Goal: Information Seeking & Learning: Learn about a topic

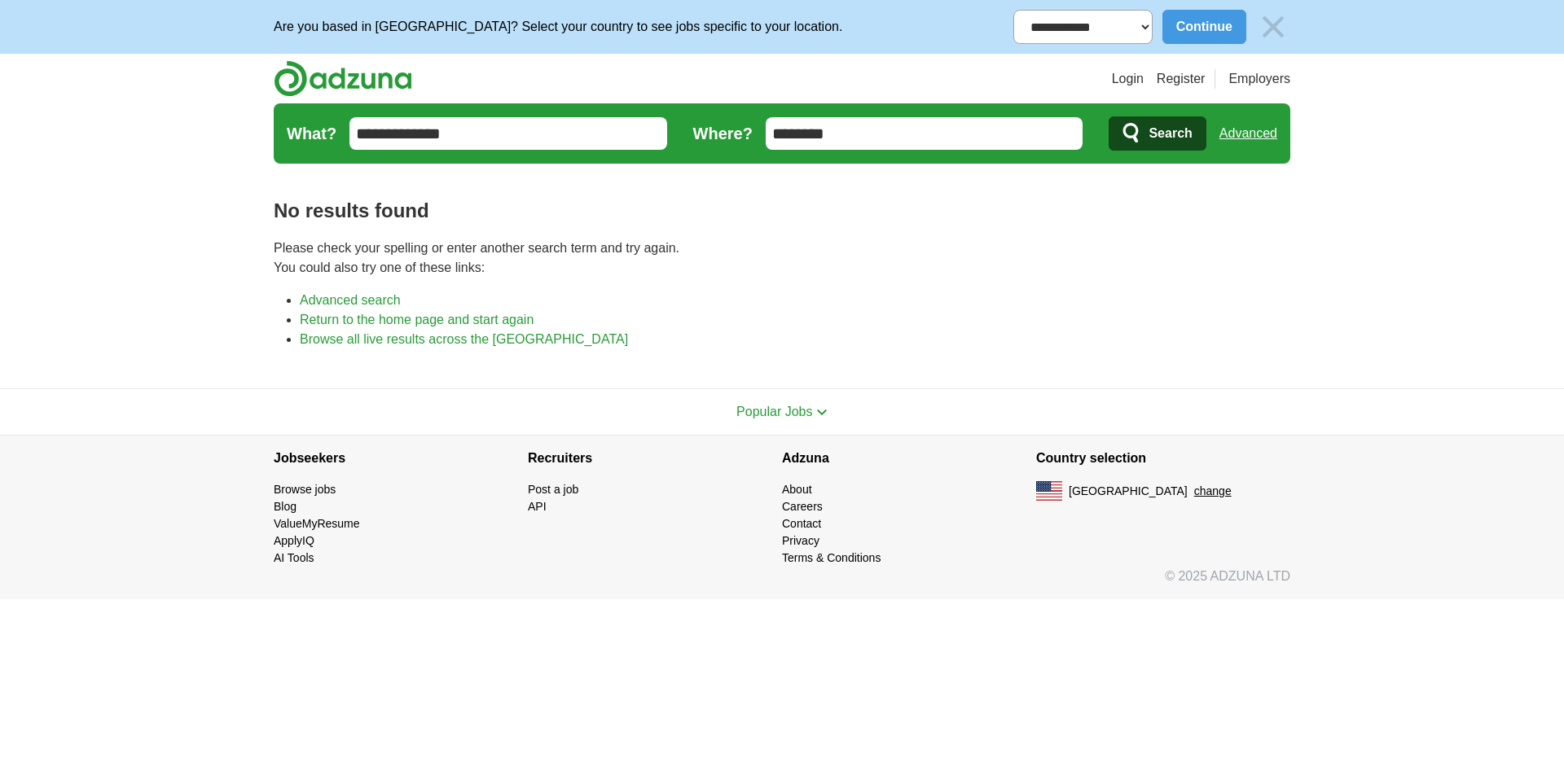
type input "********"
click at [1168, 132] on span "Search" at bounding box center [1170, 133] width 43 height 32
click at [863, 135] on input "********" at bounding box center [924, 133] width 317 height 32
type input "*"
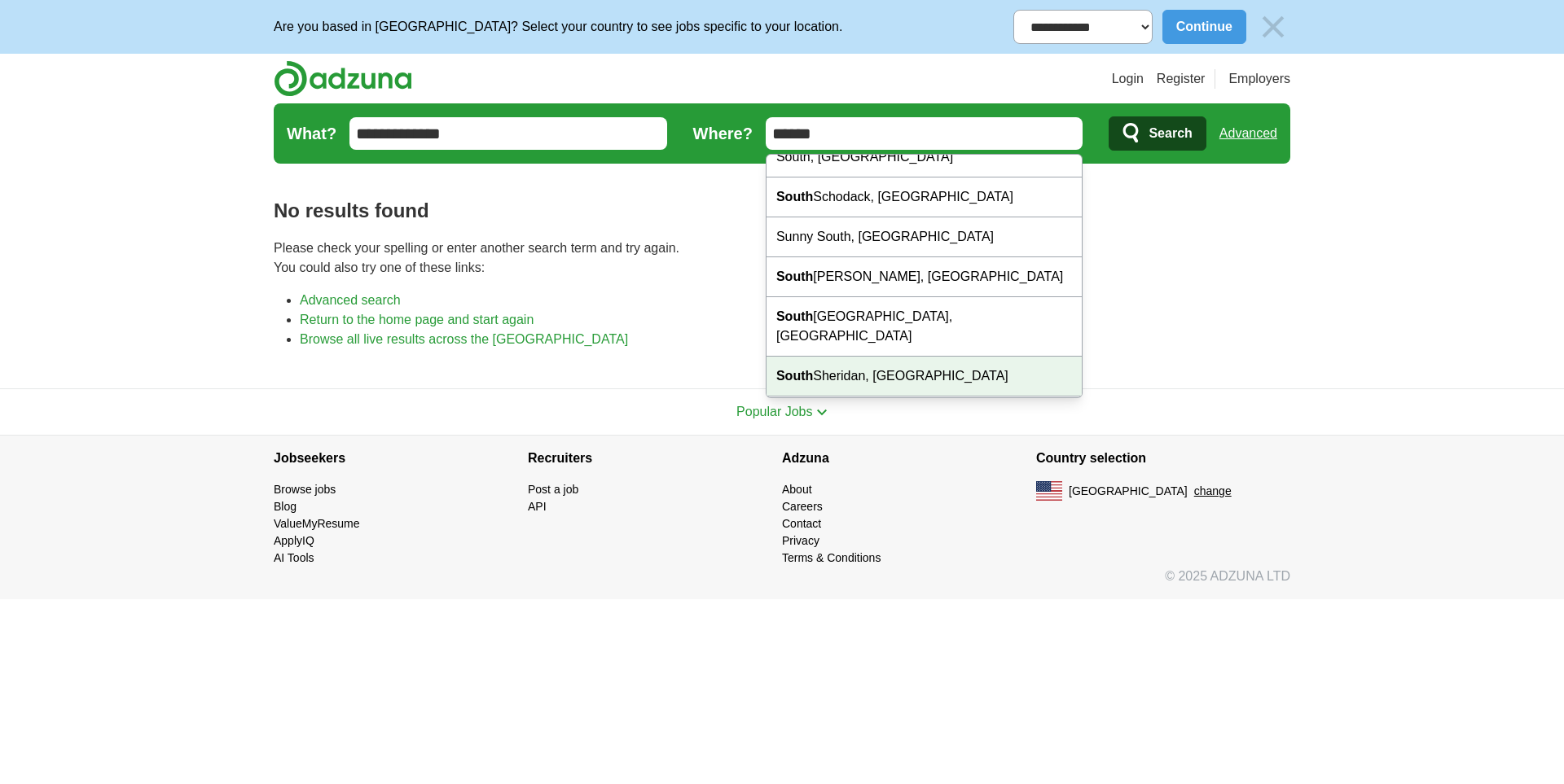
scroll to position [10, 0]
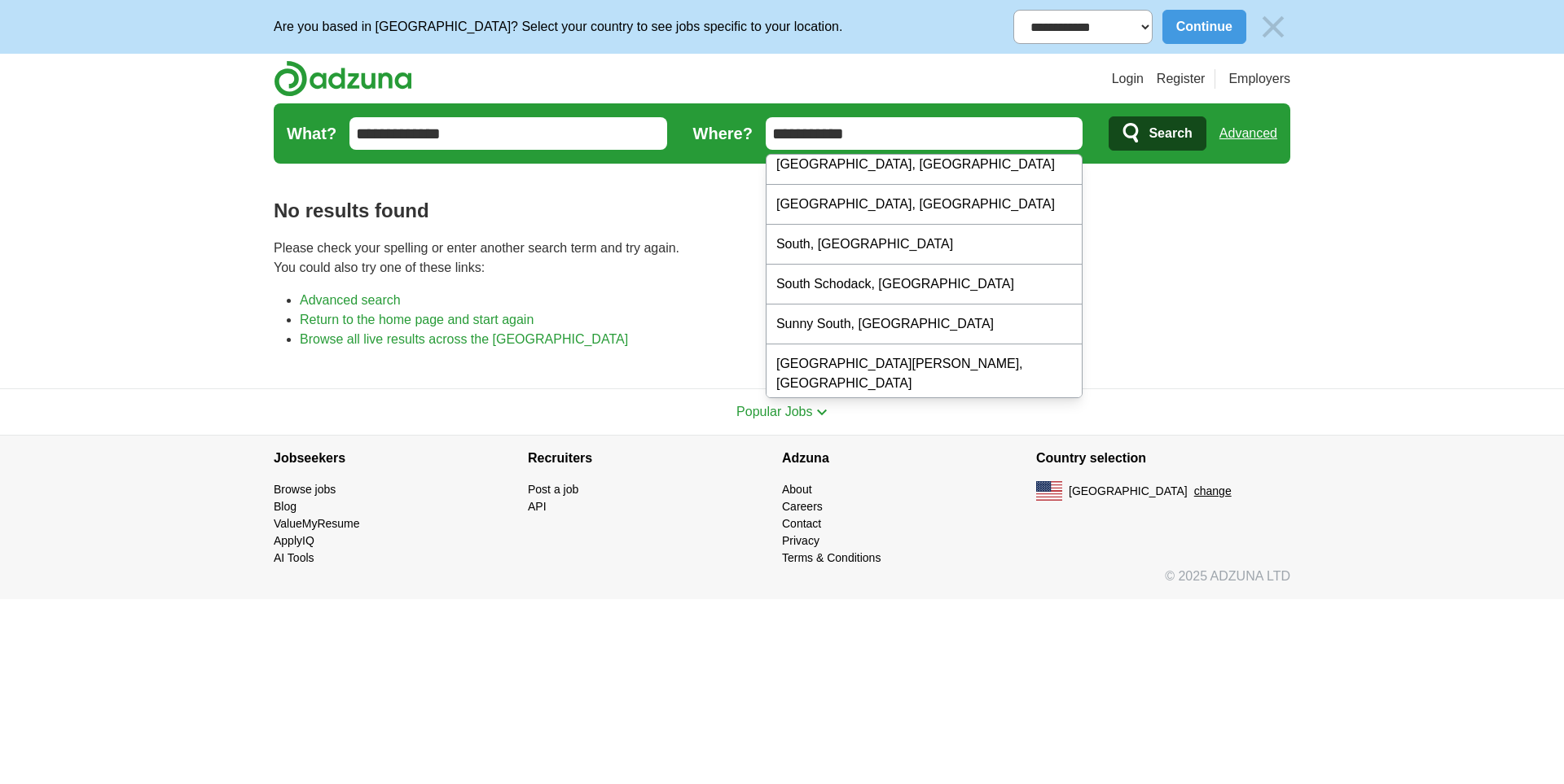
type input "**********"
click at [1072, 490] on span "[GEOGRAPHIC_DATA]" at bounding box center [1128, 492] width 119 height 17
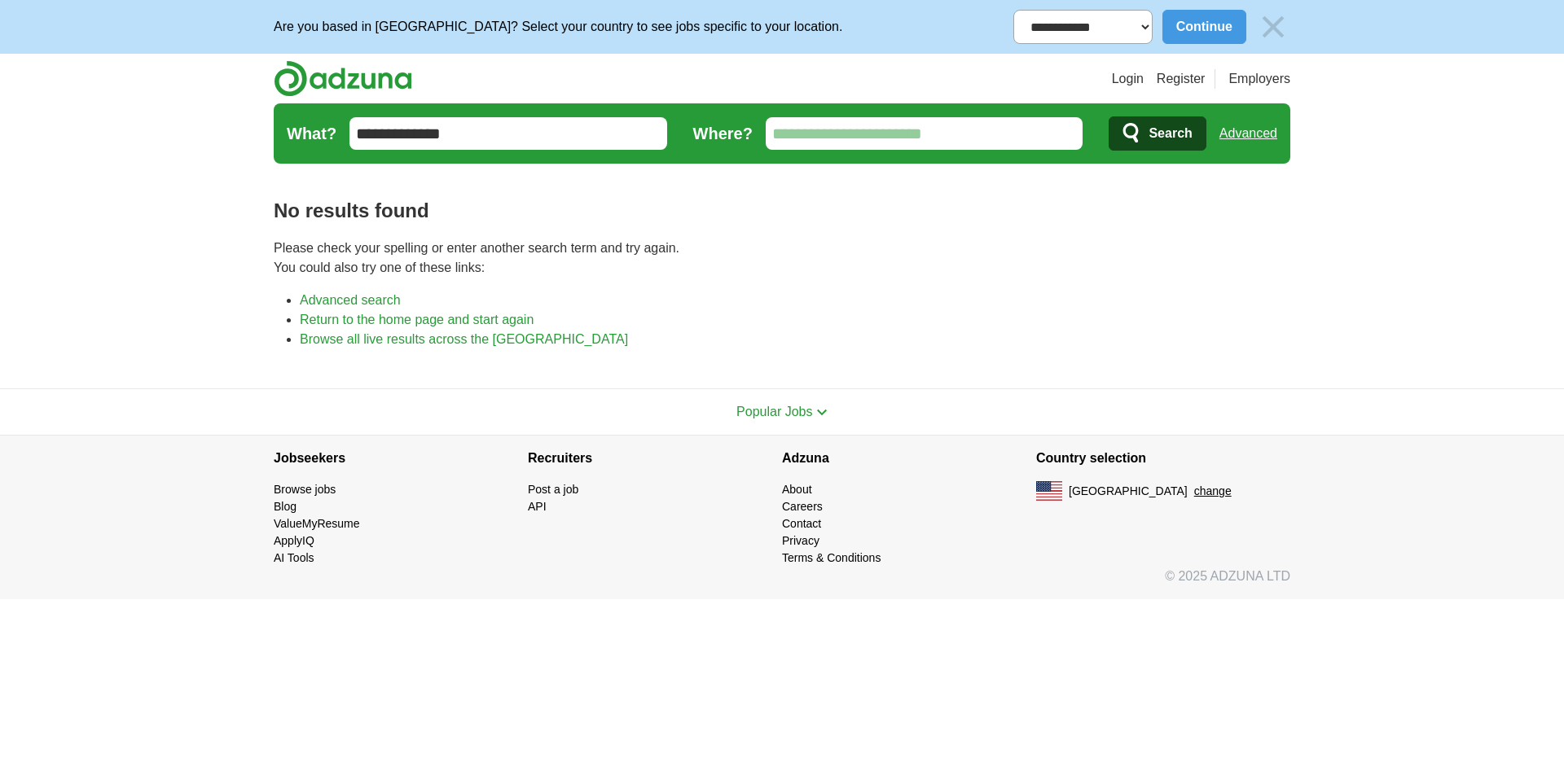
click at [1048, 483] on img at bounding box center [1049, 491] width 26 height 19
click at [1081, 489] on span "[GEOGRAPHIC_DATA]" at bounding box center [1128, 492] width 119 height 17
click at [911, 136] on input "Where?" at bounding box center [924, 133] width 317 height 32
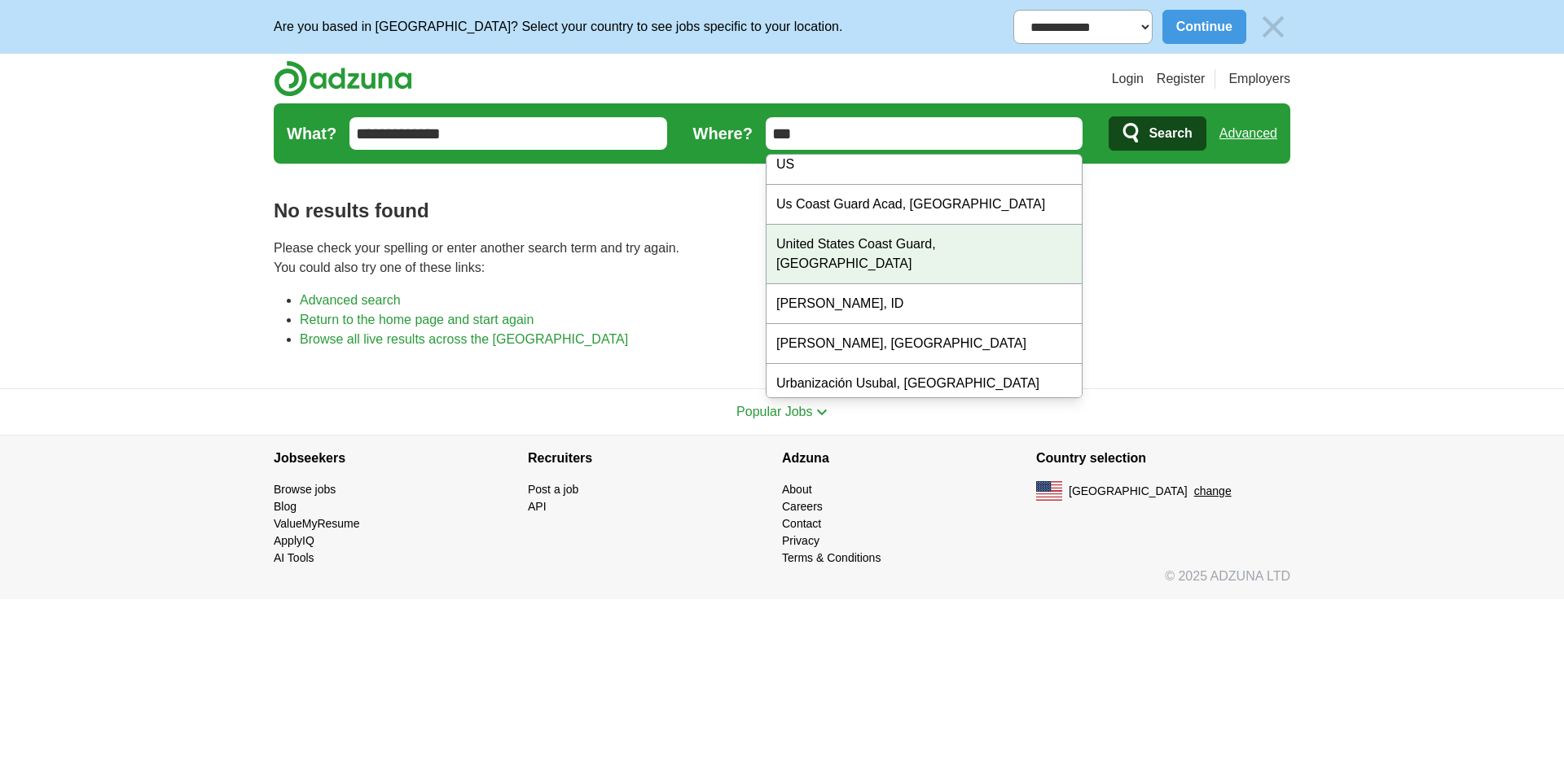
click at [909, 251] on div "United States Coast Guard, CT" at bounding box center [925, 255] width 316 height 59
type input "**********"
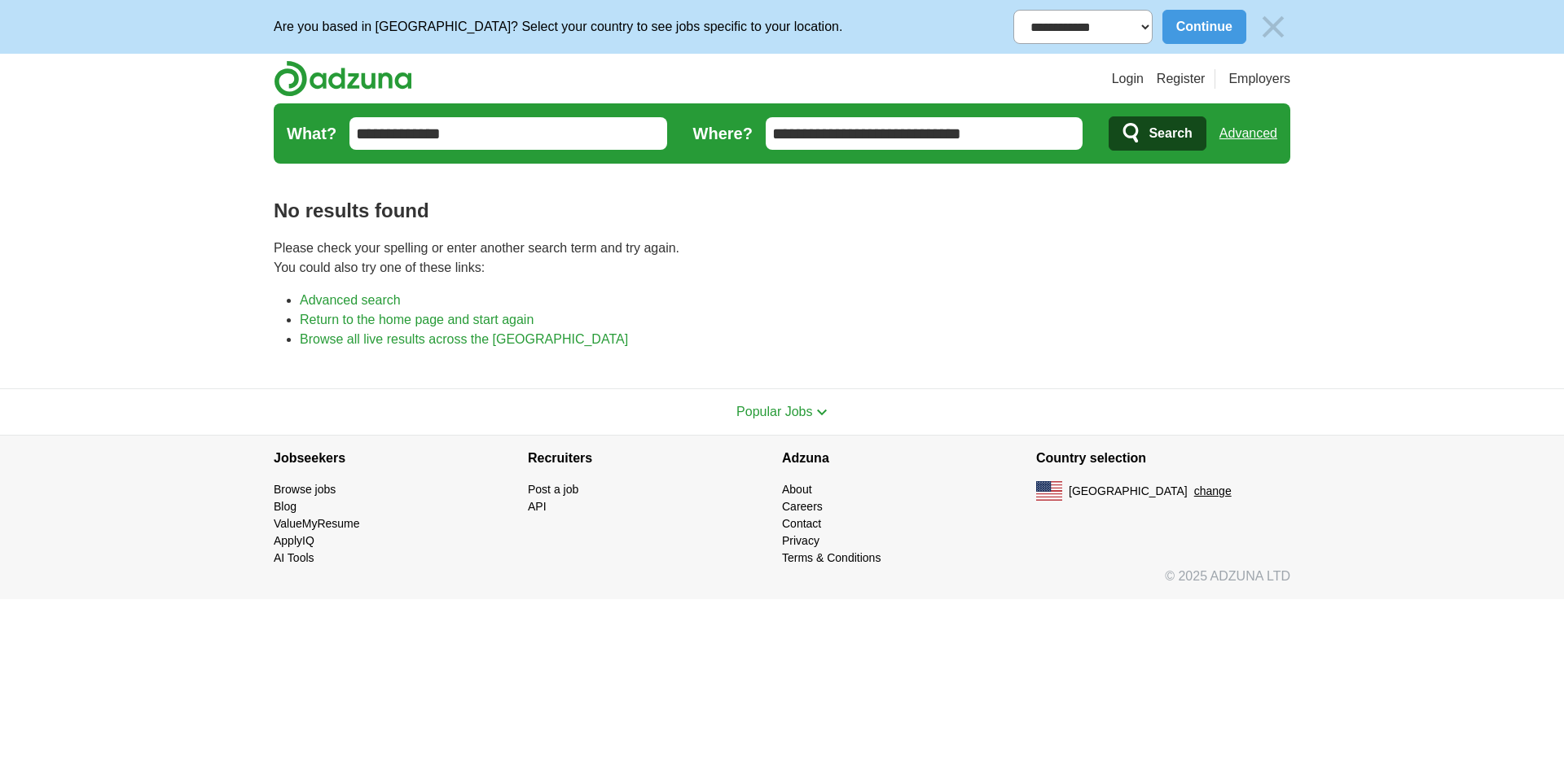
click at [1191, 134] on span "Search" at bounding box center [1170, 133] width 43 height 32
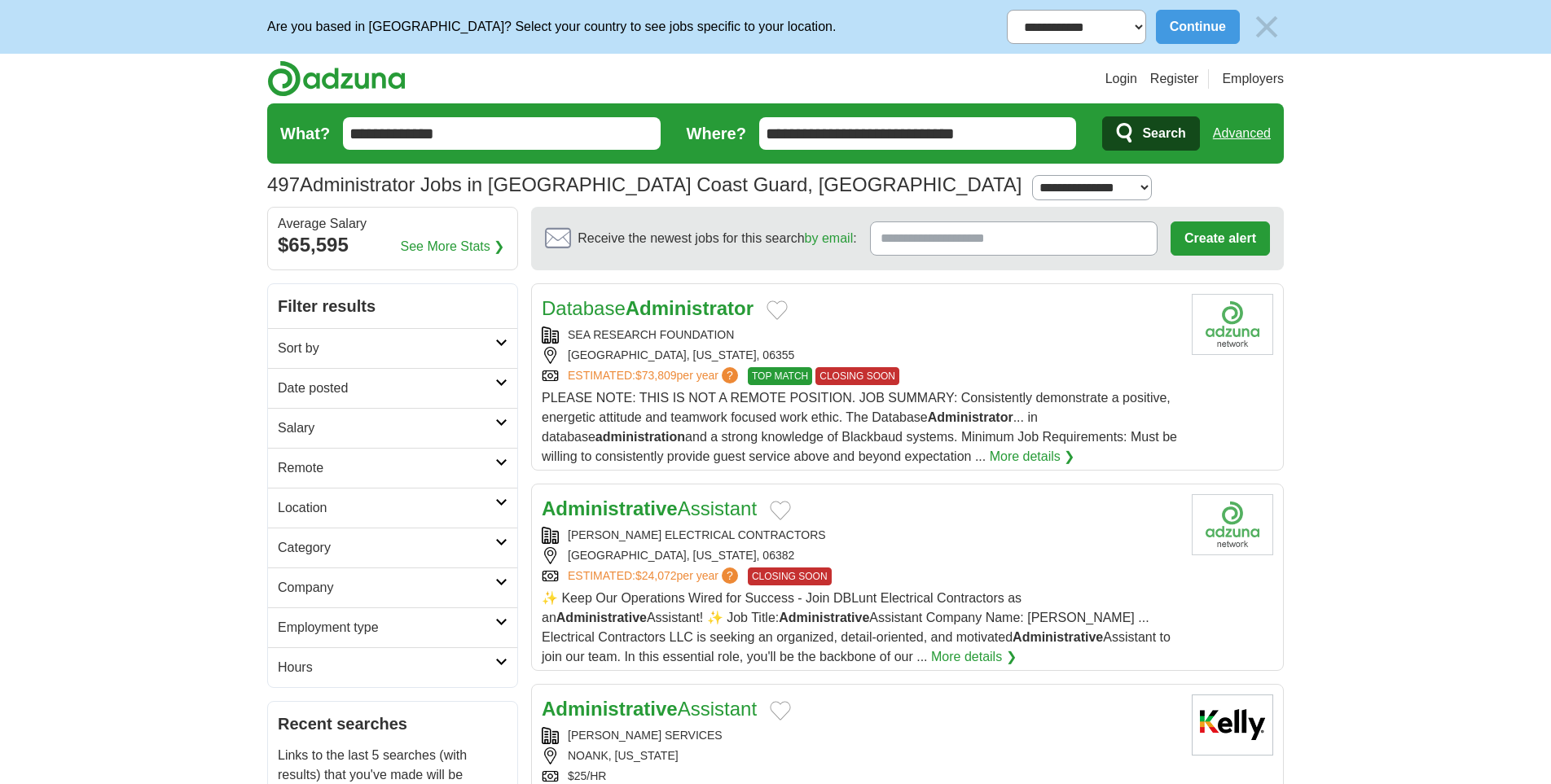
scroll to position [235, 0]
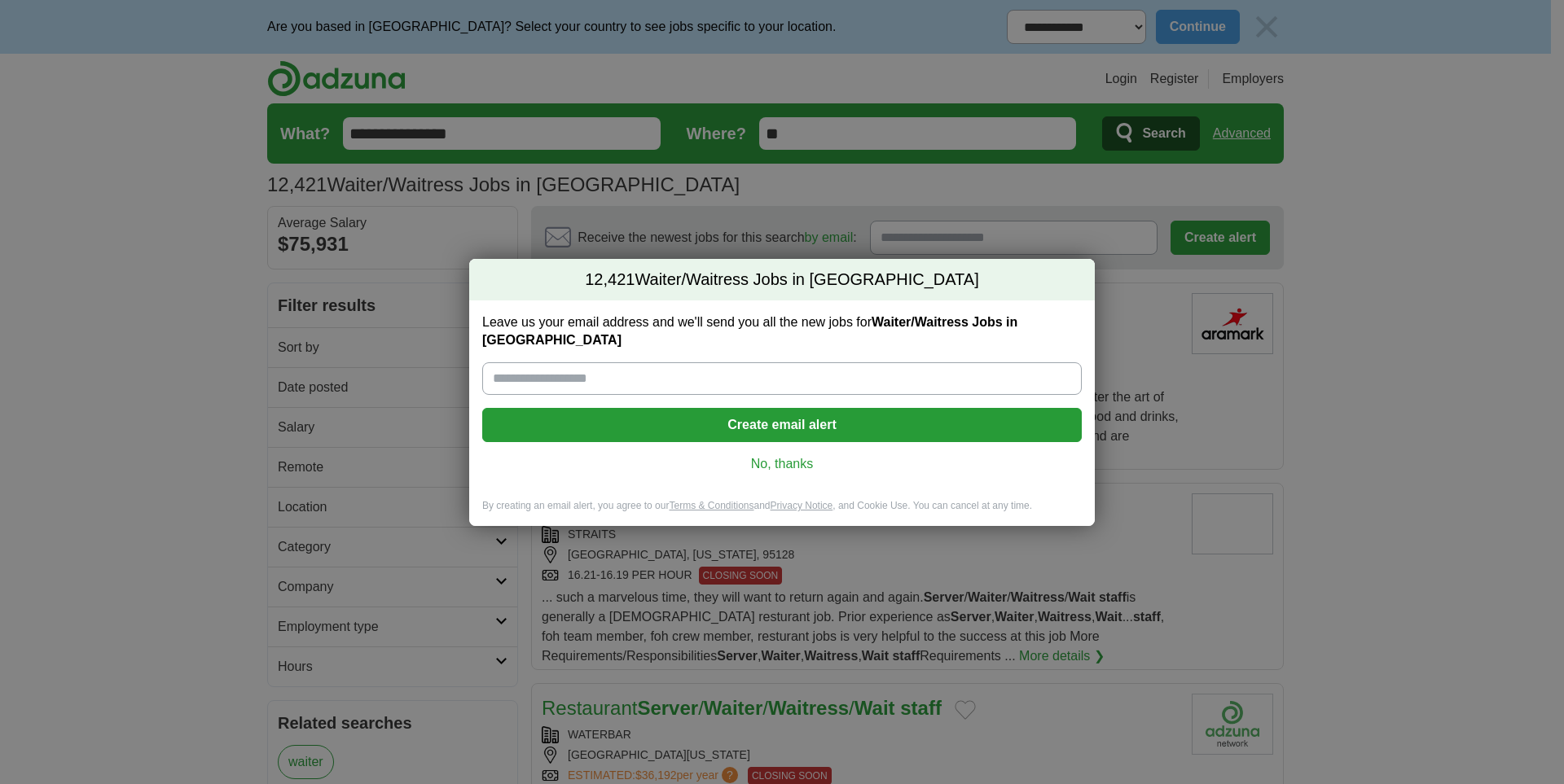
click at [768, 455] on link "No, thanks" at bounding box center [782, 464] width 574 height 18
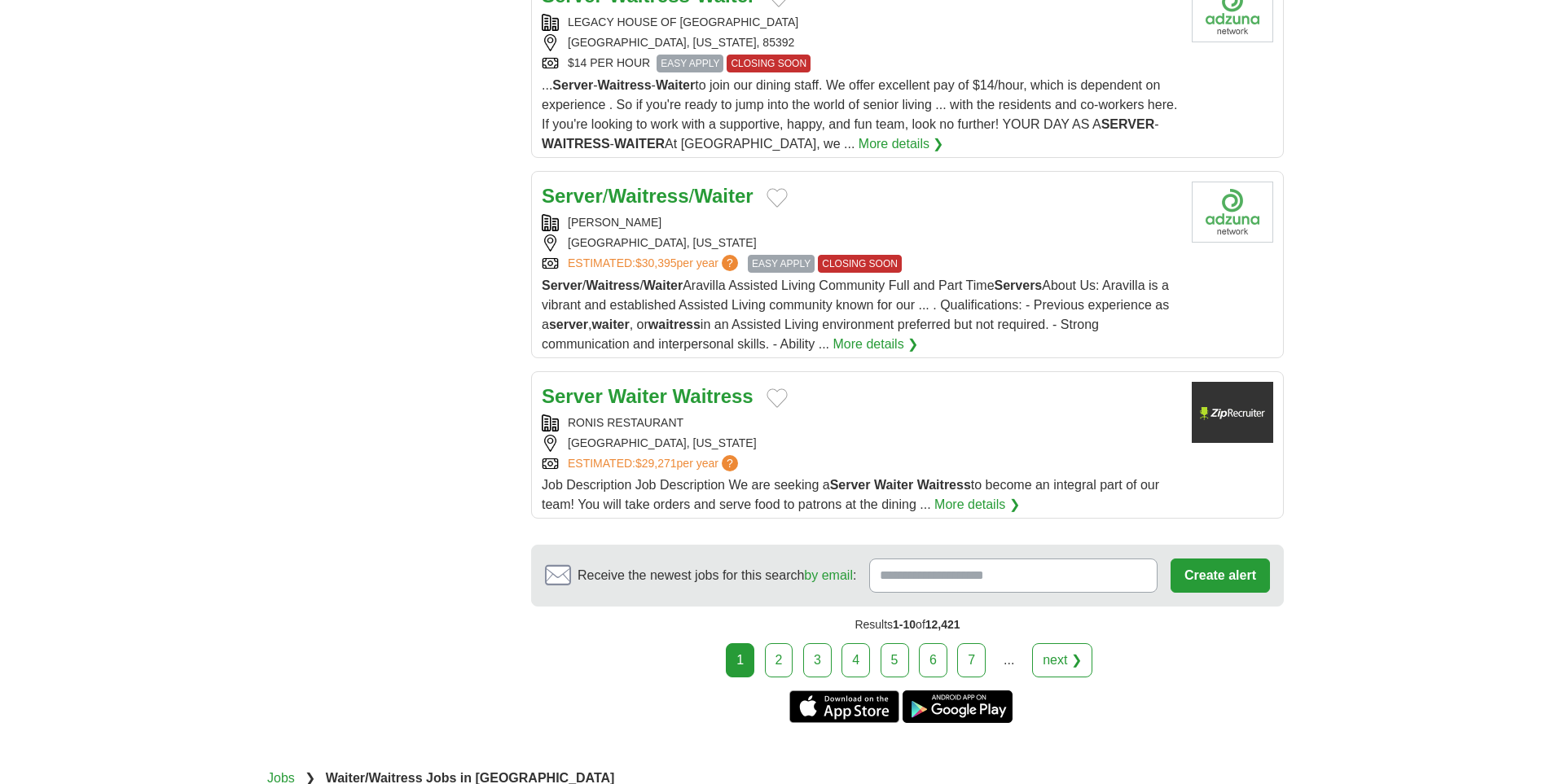
scroll to position [1877, 0]
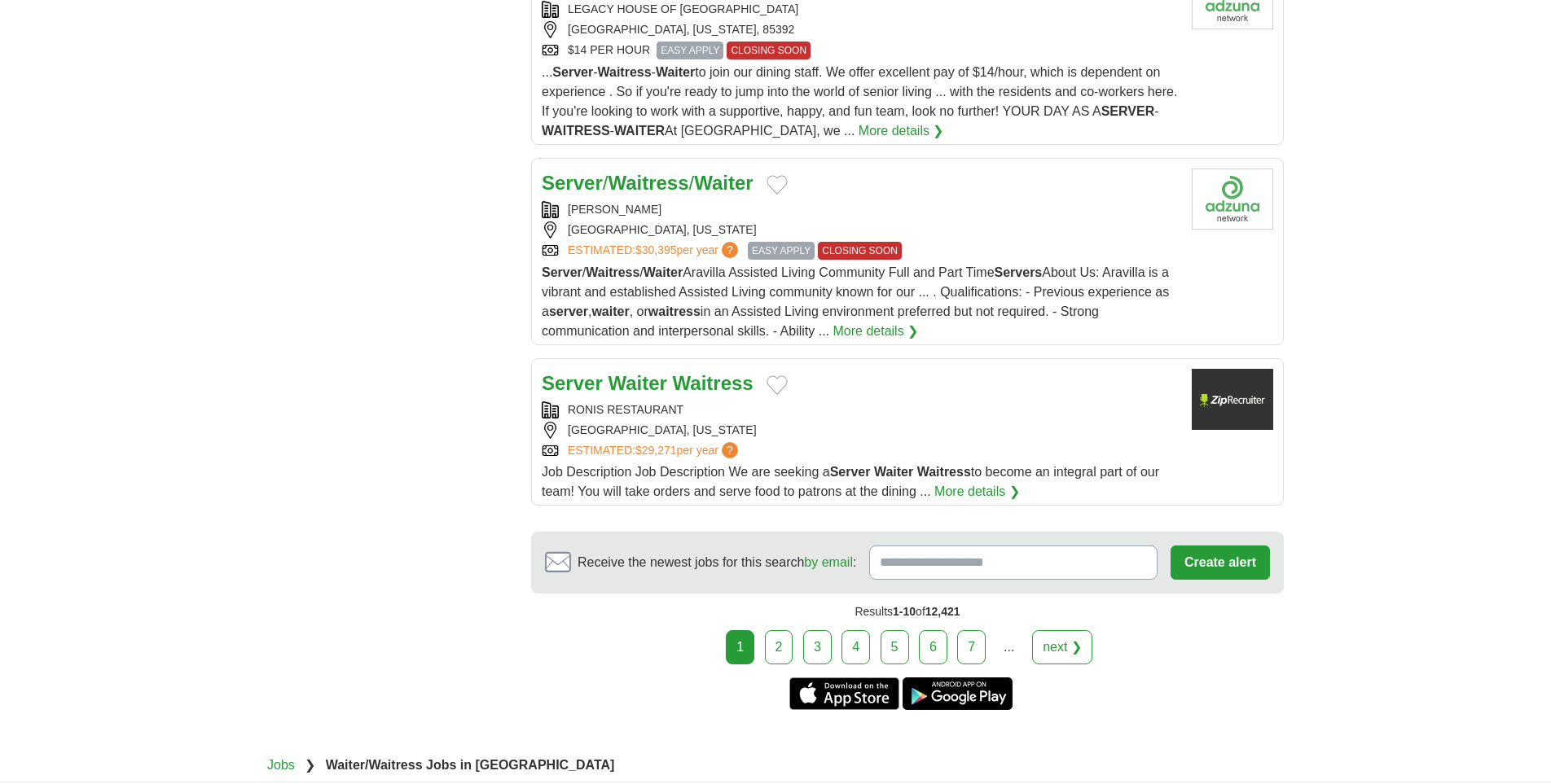
click at [781, 630] on link "2" at bounding box center [779, 647] width 29 height 34
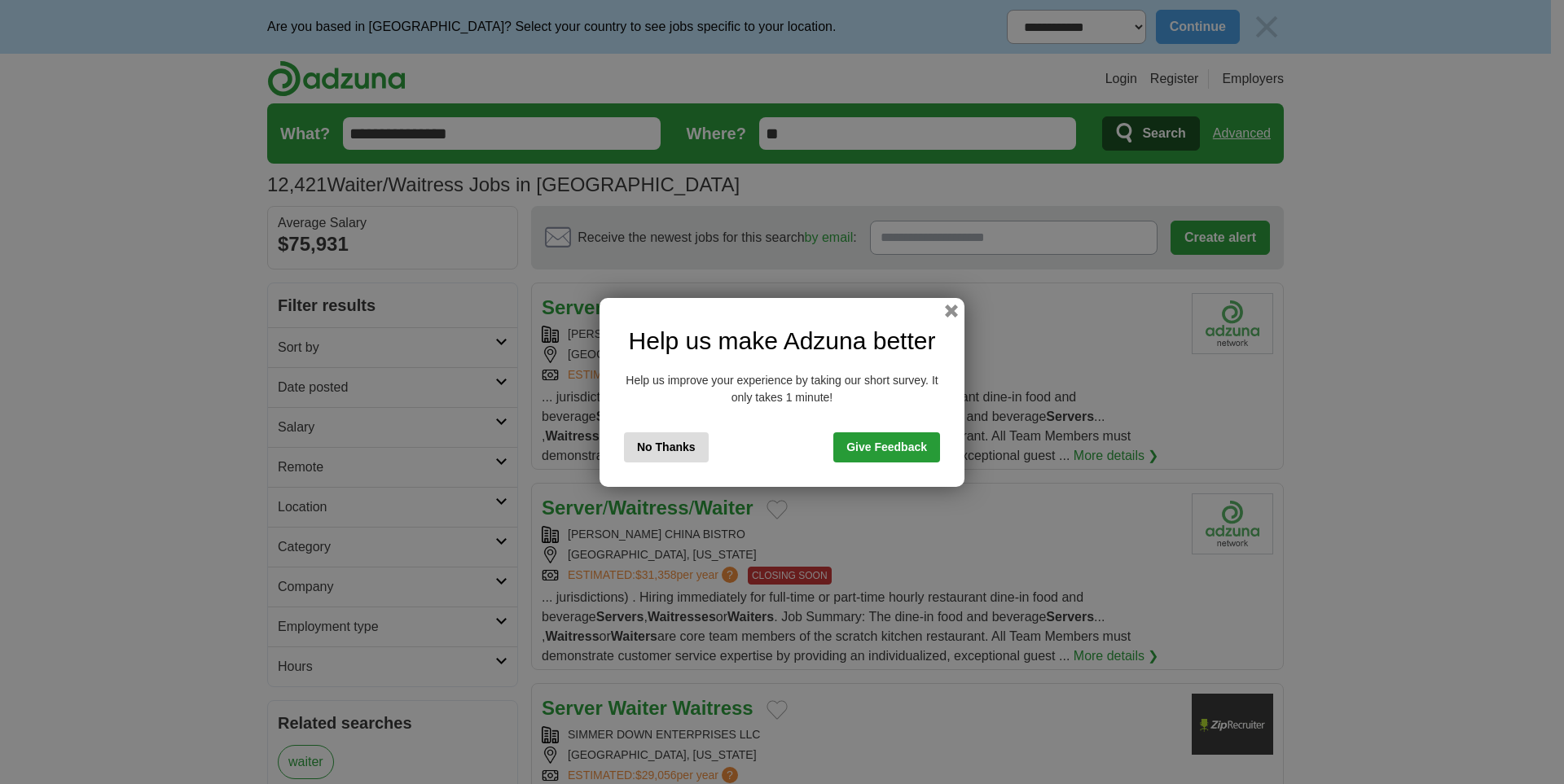
click at [672, 435] on button "No Thanks" at bounding box center [666, 447] width 84 height 30
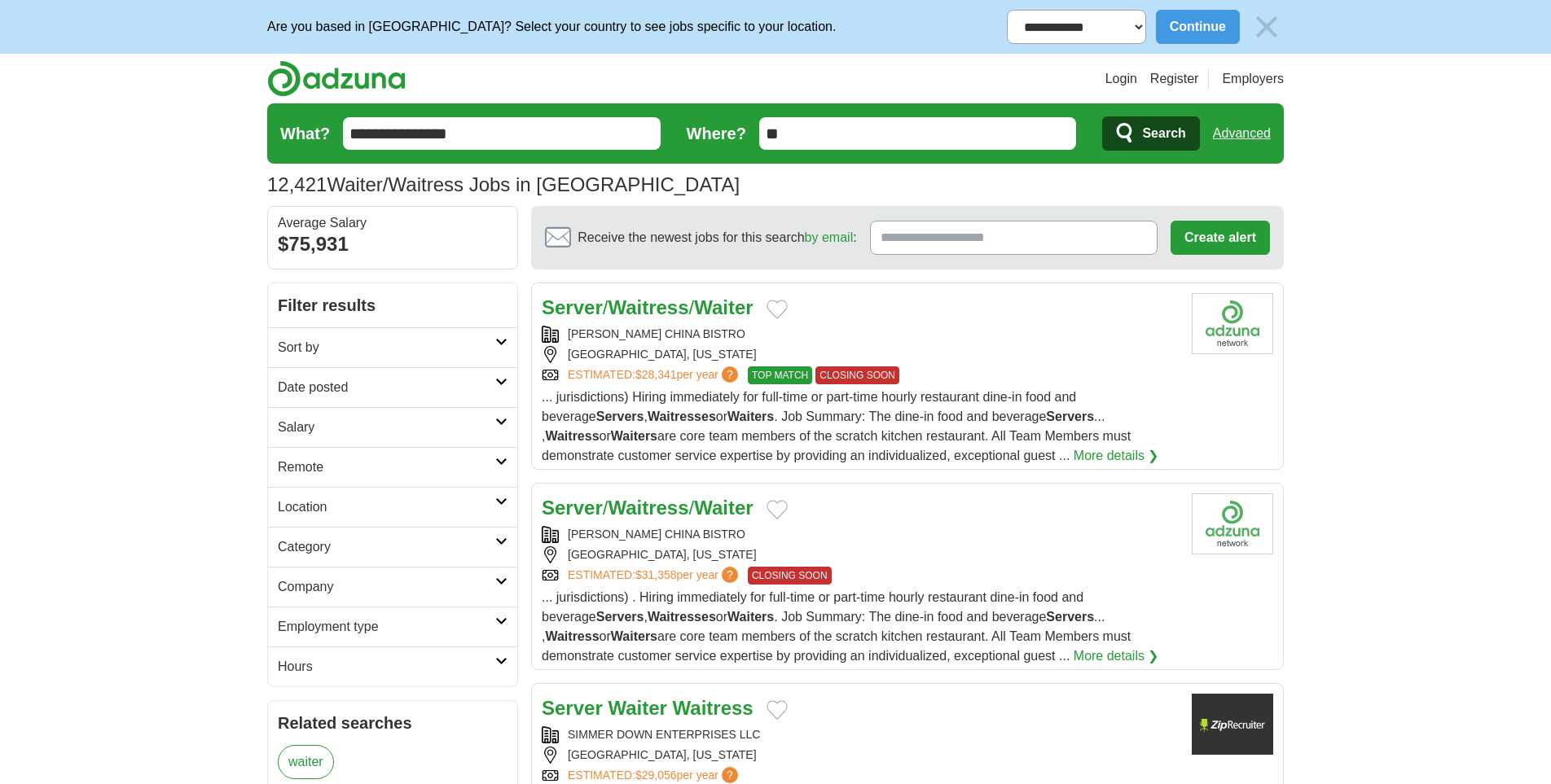
click at [389, 384] on h2 "Date posted" at bounding box center [386, 388] width 217 height 19
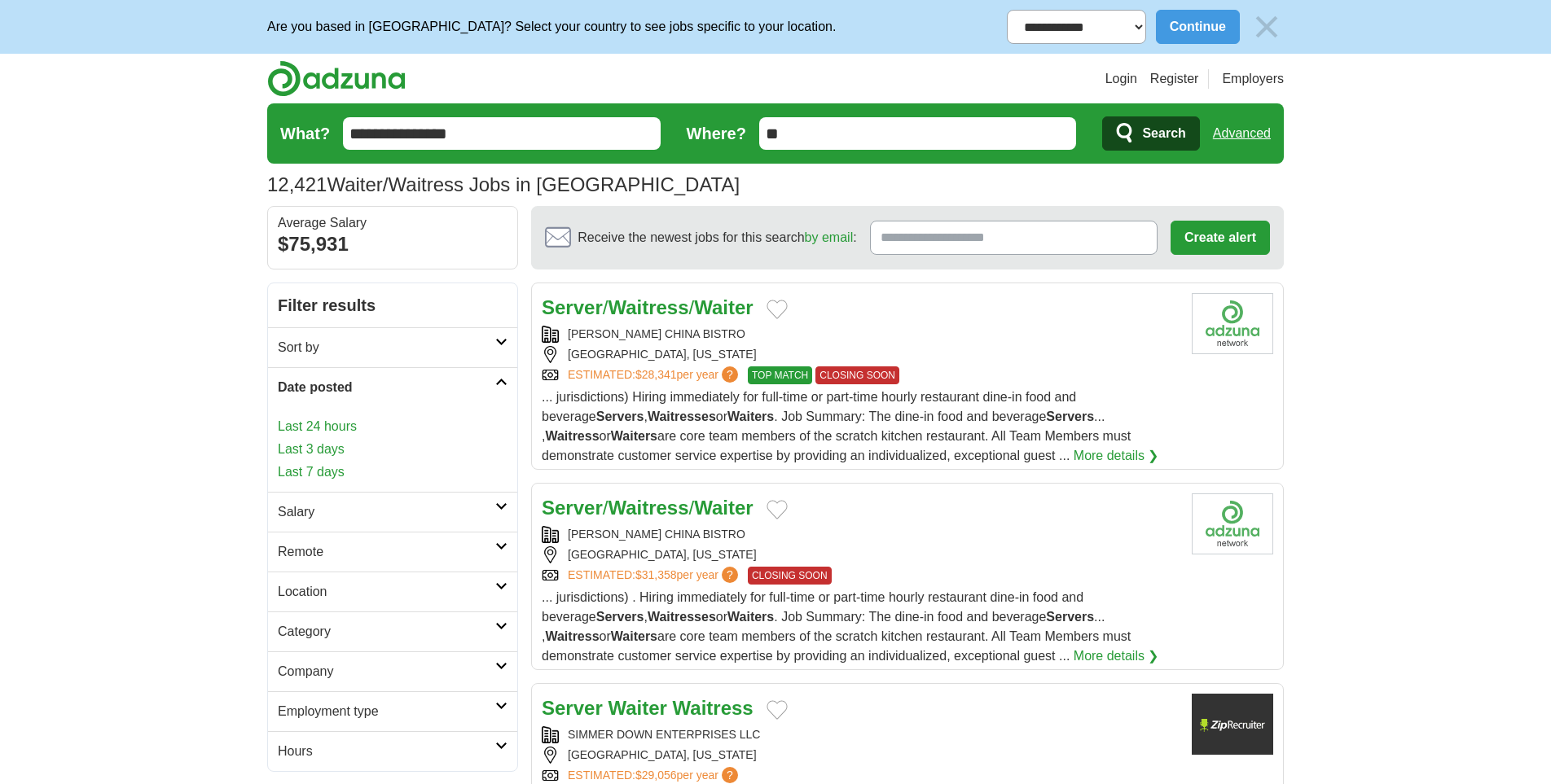
click at [324, 450] on link "Last 3 days" at bounding box center [392, 449] width 230 height 19
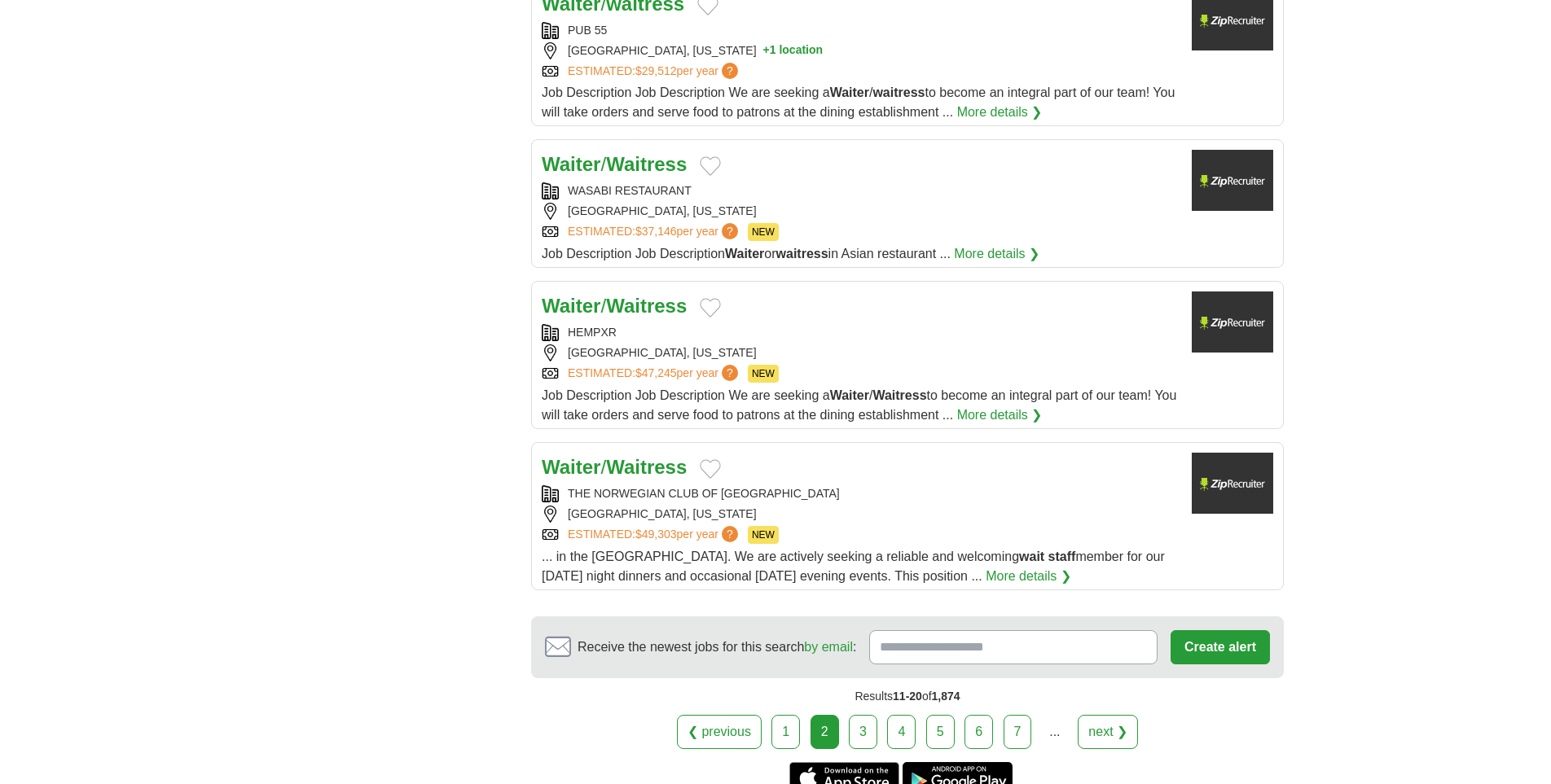
scroll to position [1642, 0]
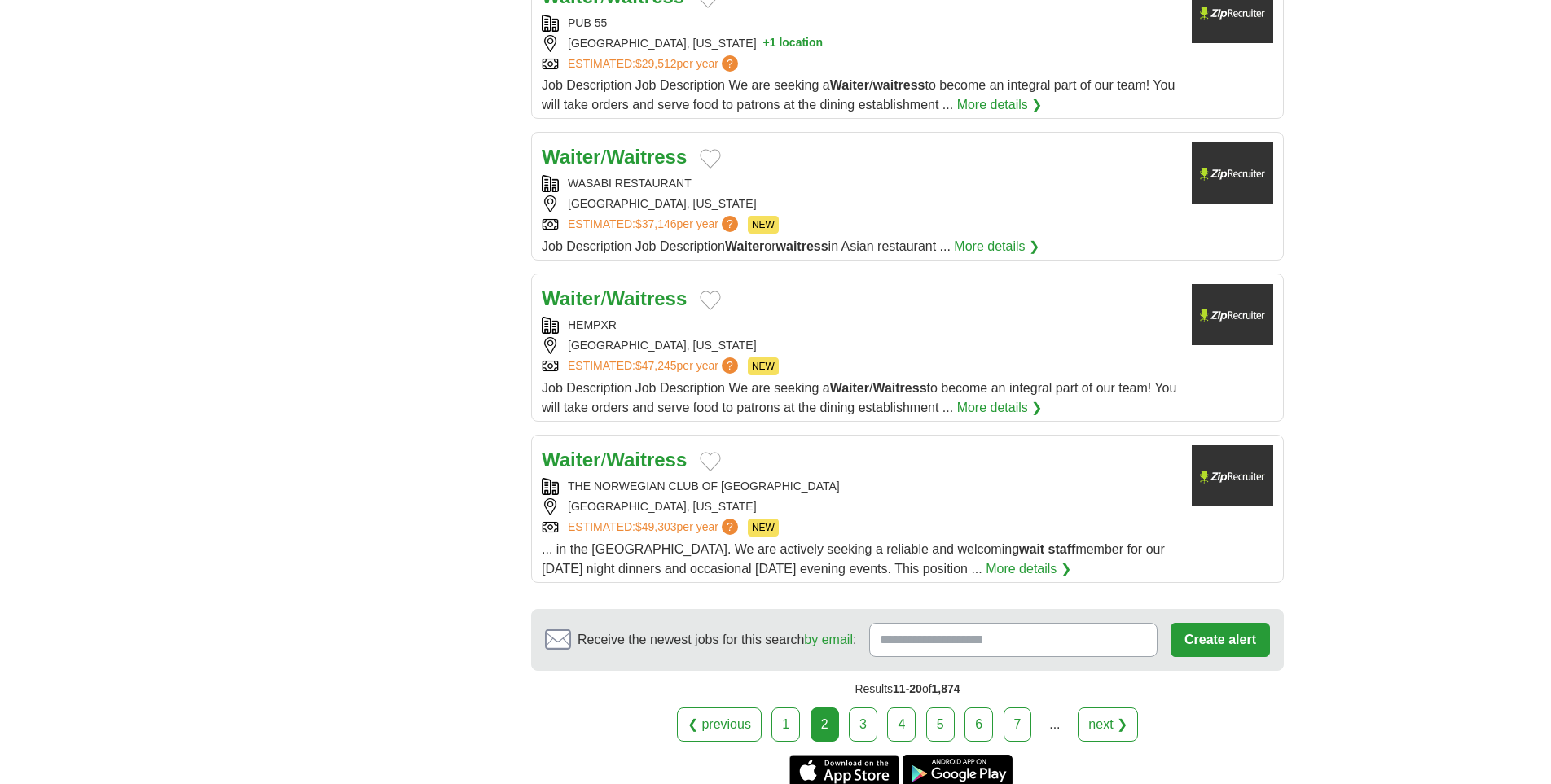
click at [865, 708] on link "3" at bounding box center [862, 724] width 29 height 34
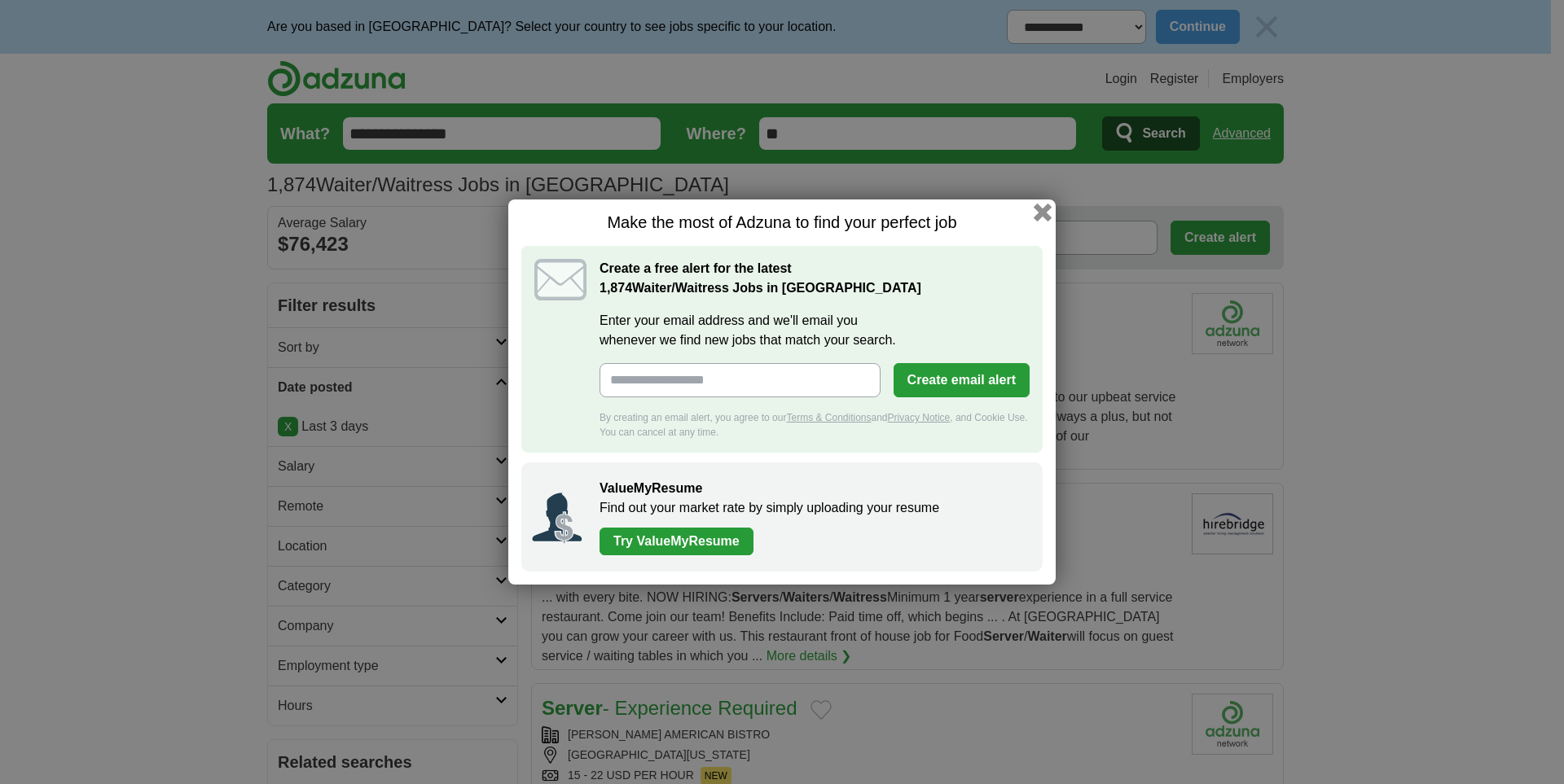
click at [1041, 214] on button "button" at bounding box center [1042, 212] width 18 height 18
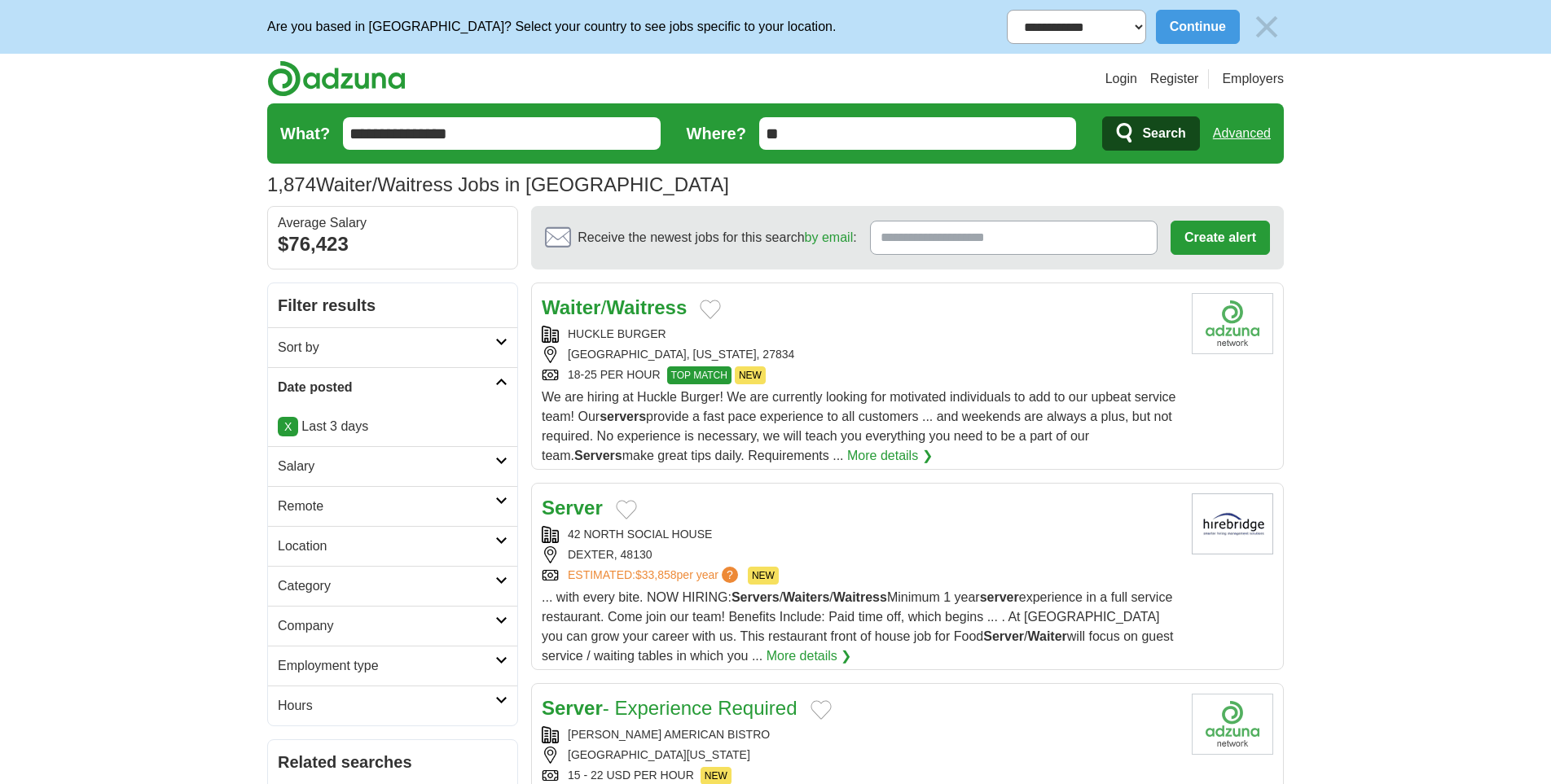
click at [504, 381] on icon at bounding box center [502, 382] width 12 height 8
click at [508, 381] on icon at bounding box center [502, 382] width 12 height 8
click at [290, 425] on link "X" at bounding box center [287, 427] width 20 height 19
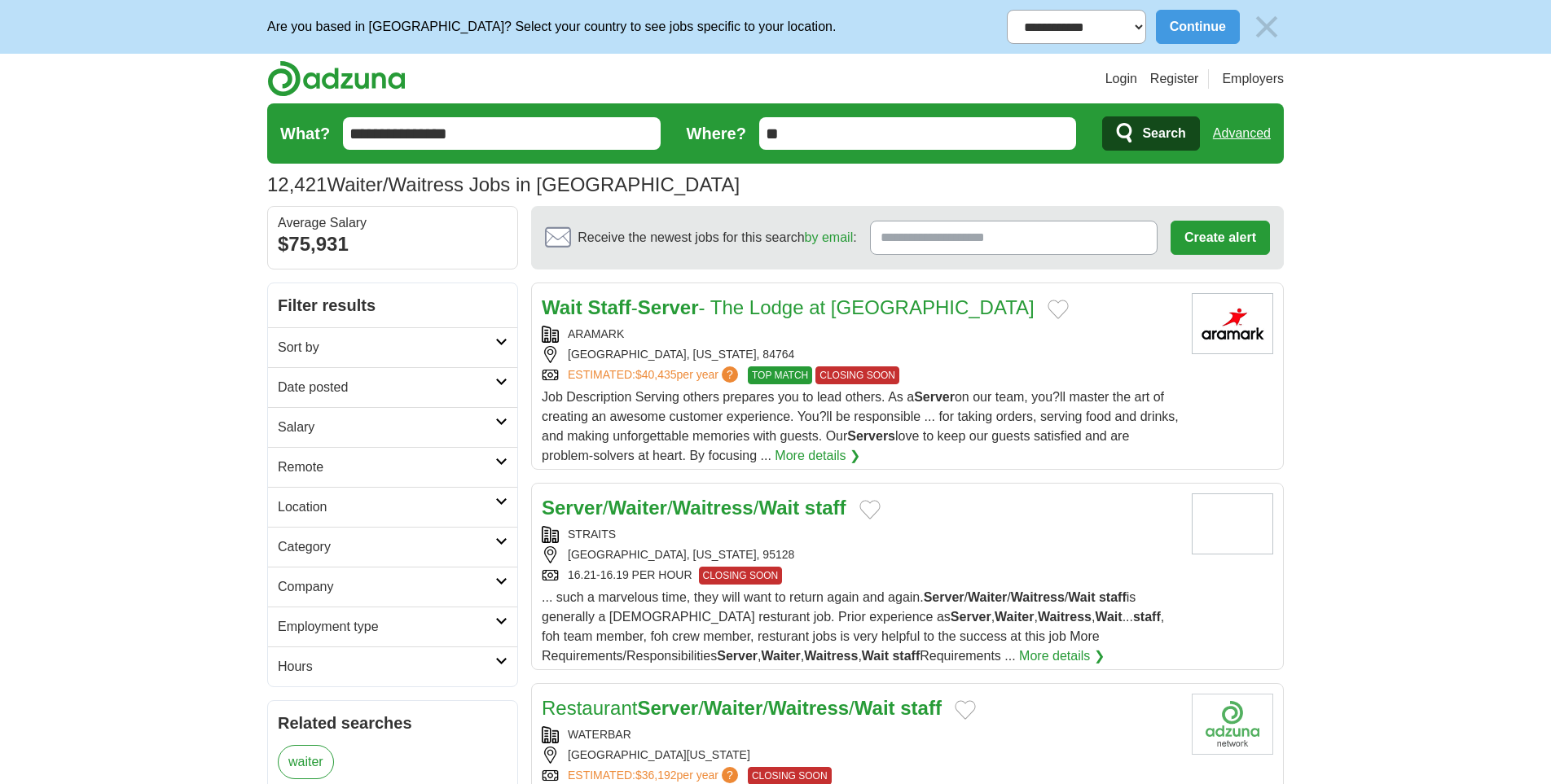
click at [508, 385] on icon at bounding box center [502, 382] width 12 height 8
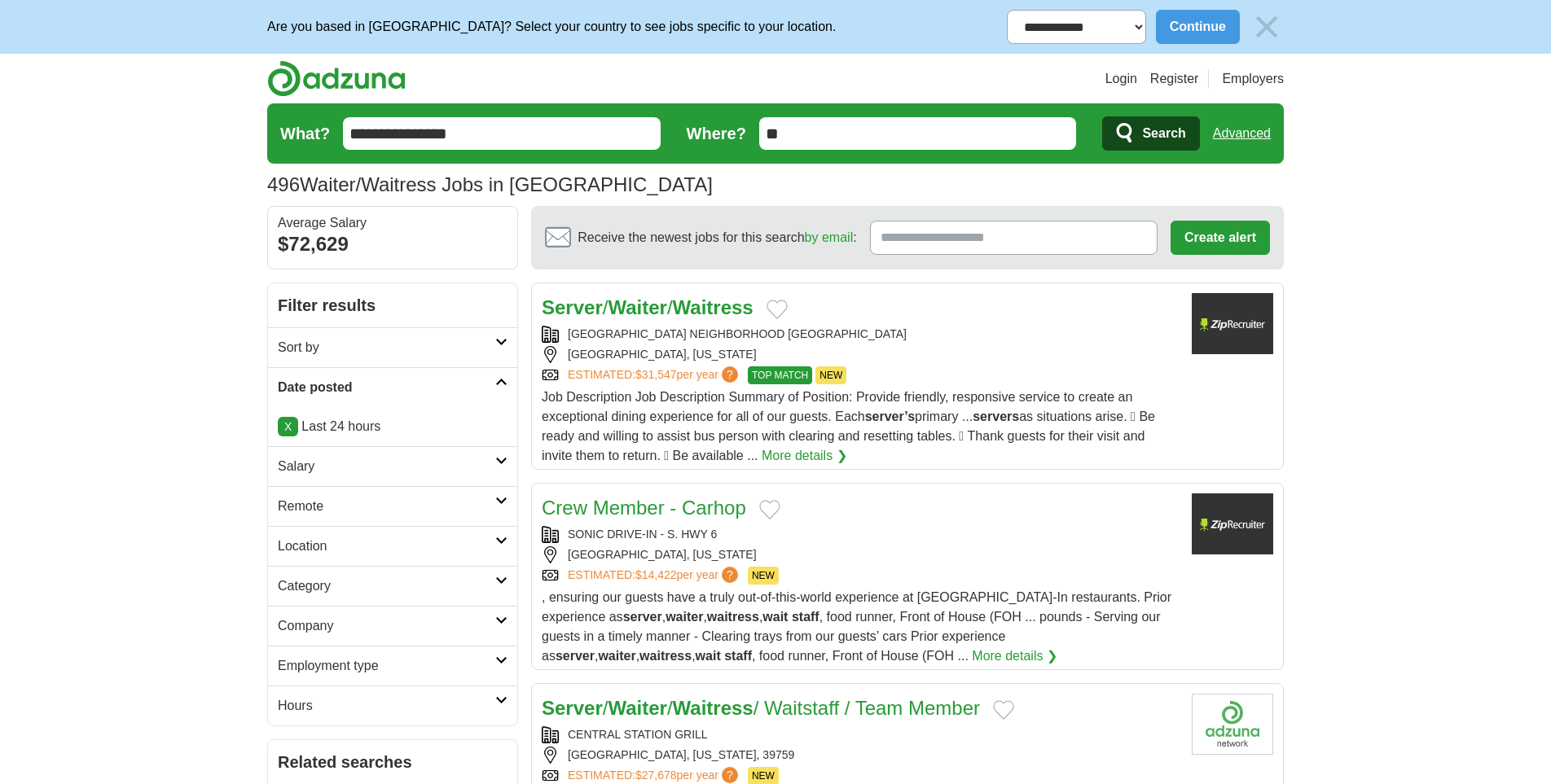
click at [777, 446] on link "More details ❯" at bounding box center [804, 455] width 85 height 19
